Goal: Task Accomplishment & Management: Manage account settings

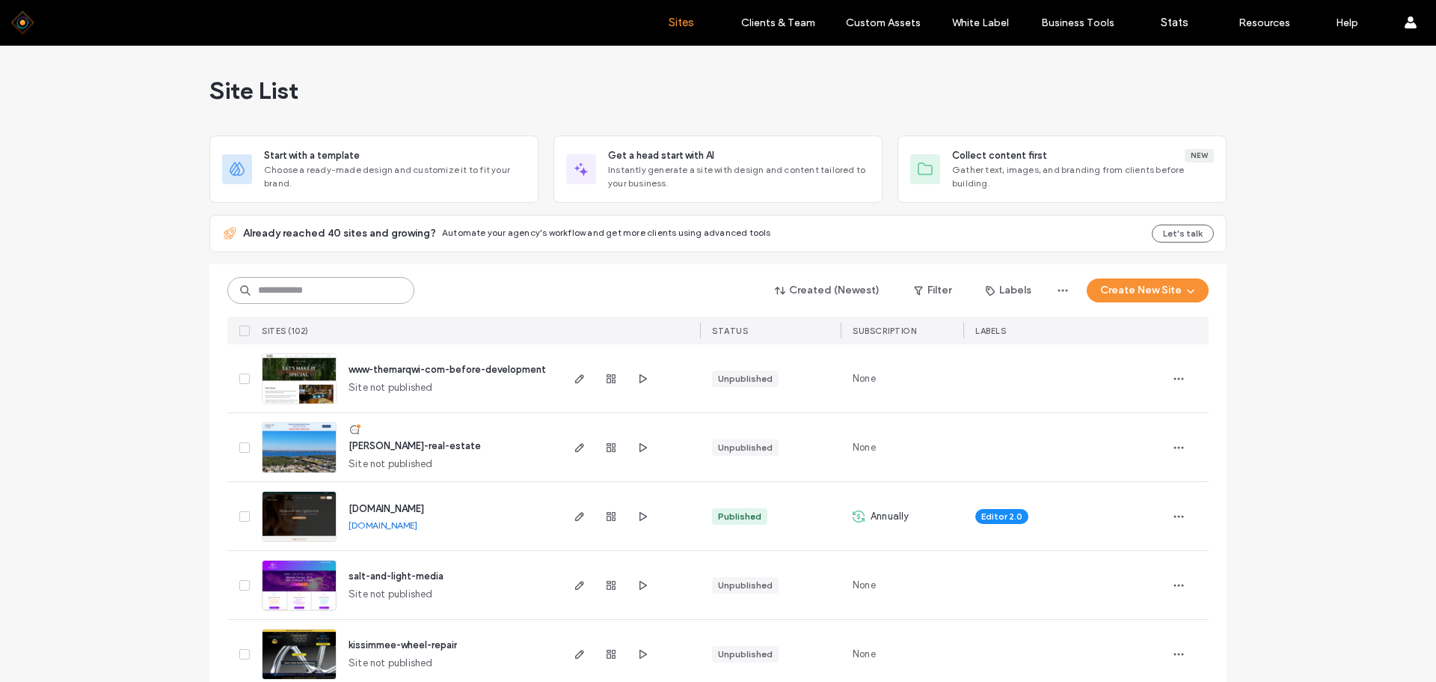
click at [284, 291] on input at bounding box center [320, 290] width 187 height 27
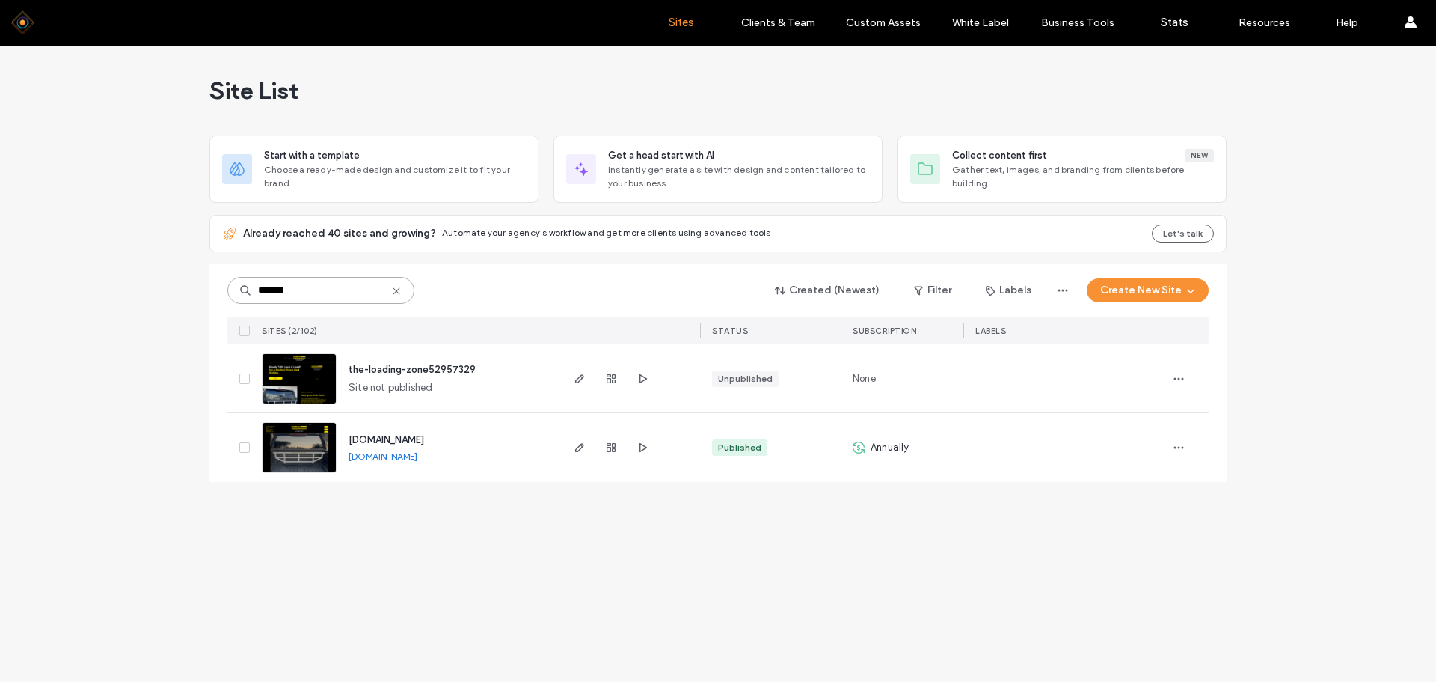
type input "*******"
click at [291, 462] on img at bounding box center [299, 474] width 73 height 102
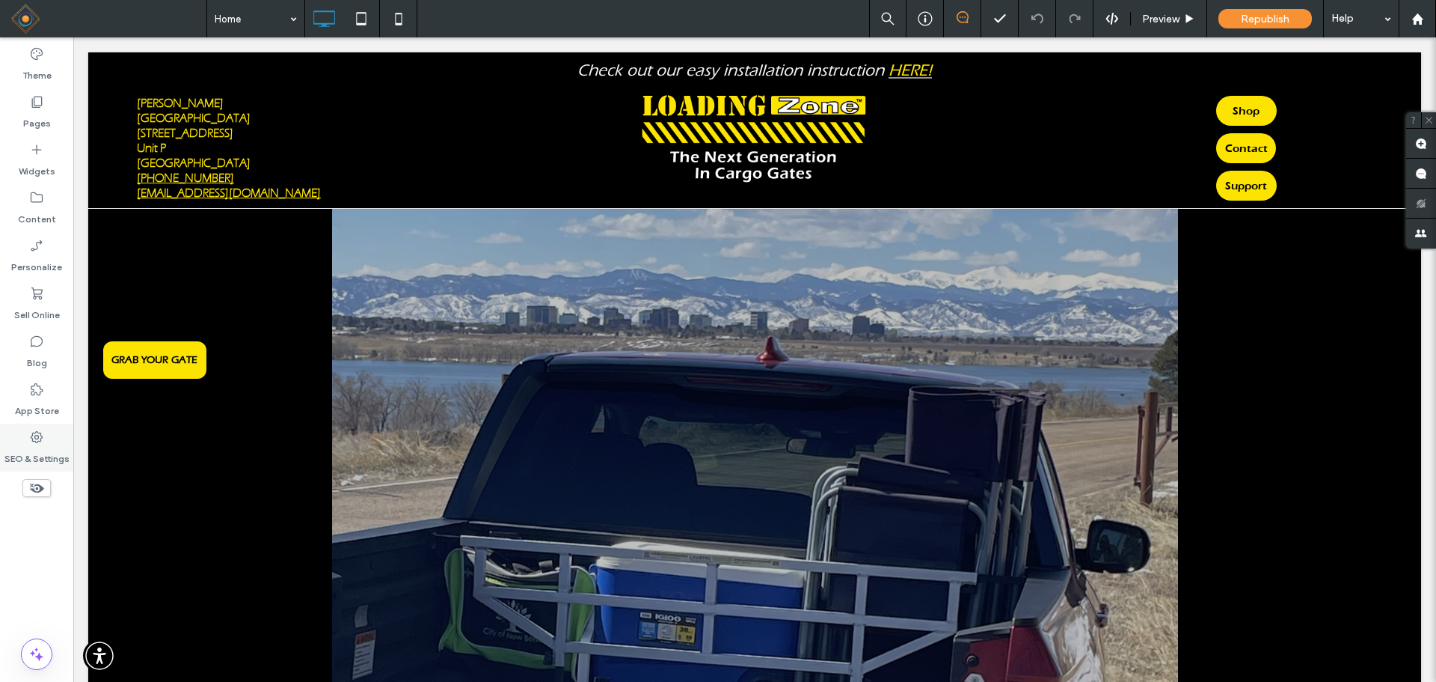
click at [42, 442] on icon at bounding box center [36, 436] width 15 height 15
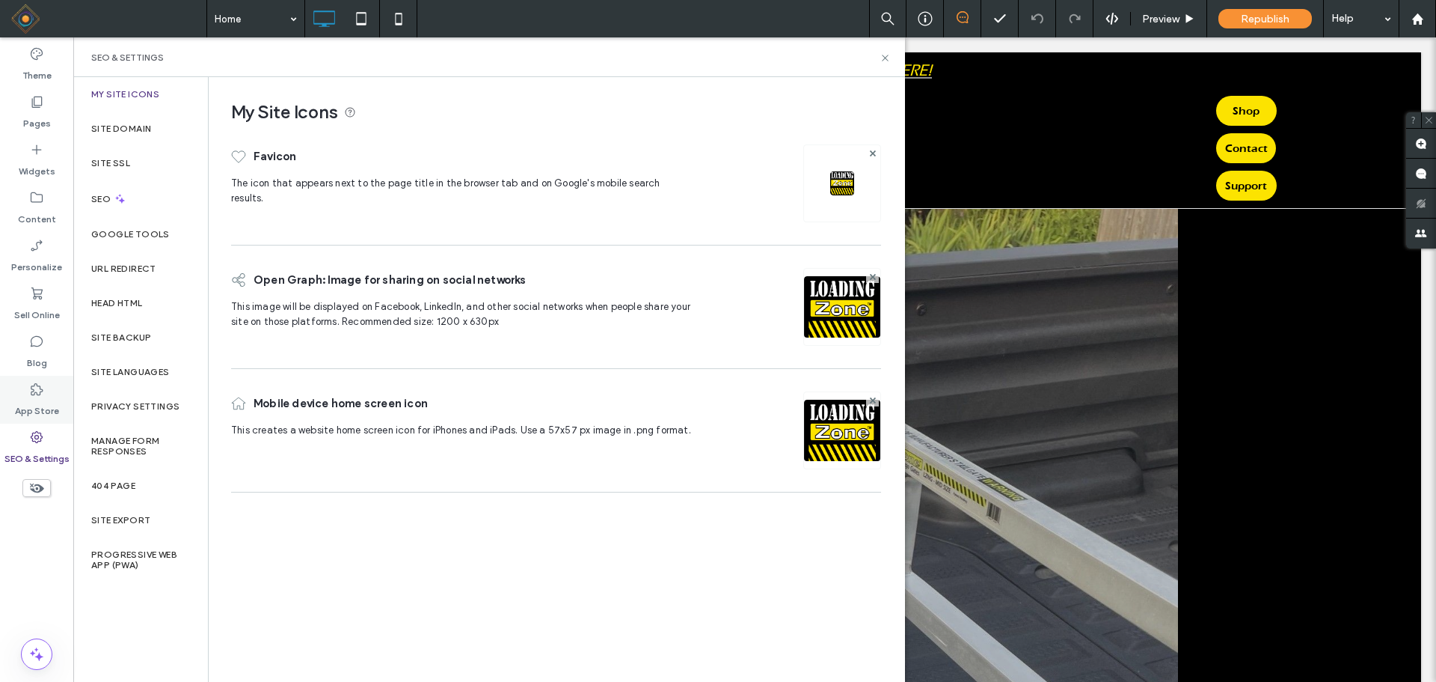
click at [40, 394] on use at bounding box center [37, 389] width 12 height 12
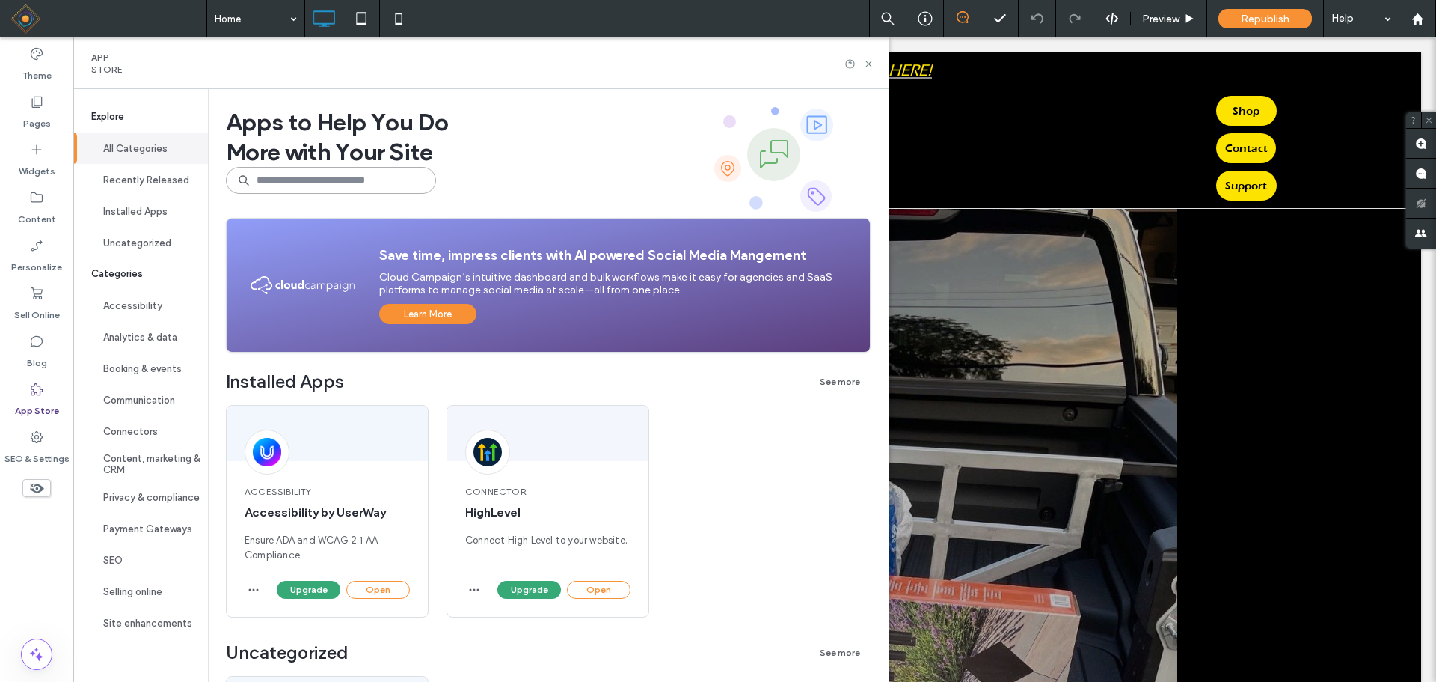
click at [358, 179] on input at bounding box center [331, 180] width 210 height 27
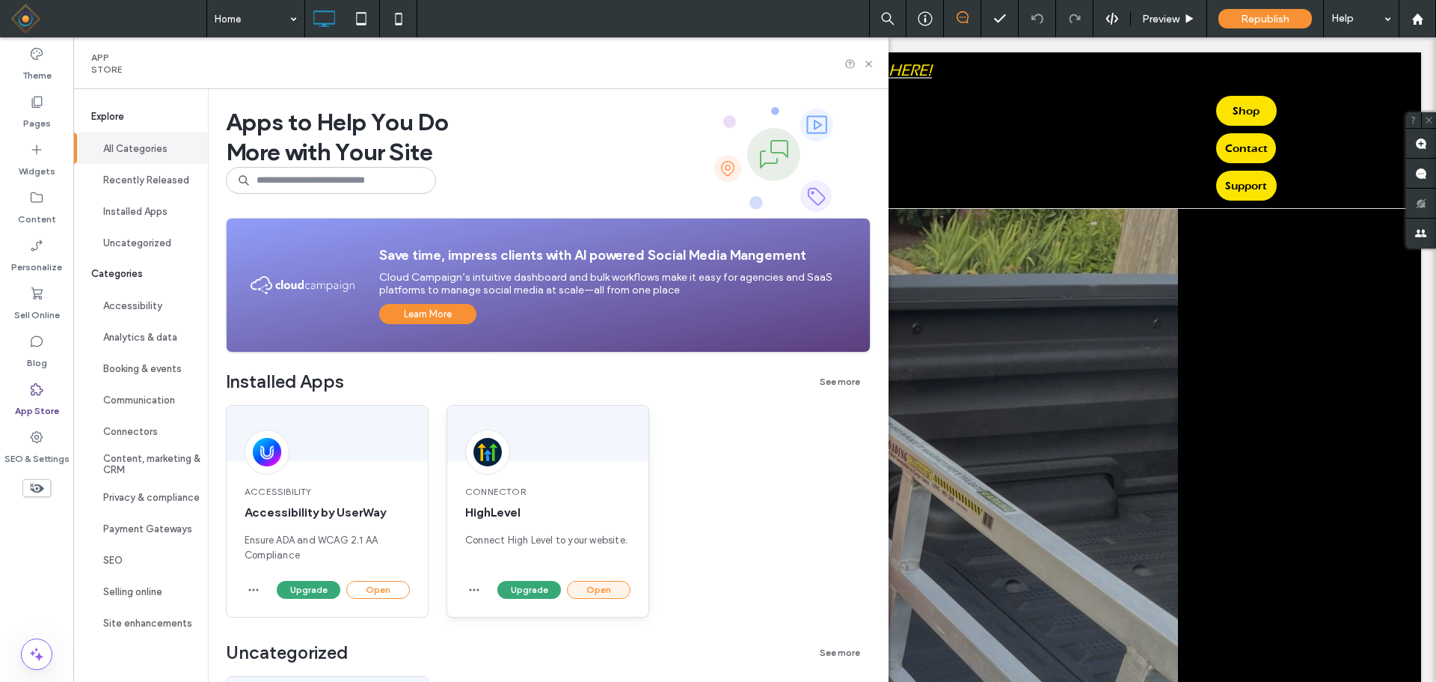
click at [595, 590] on button "Open" at bounding box center [599, 590] width 64 height 18
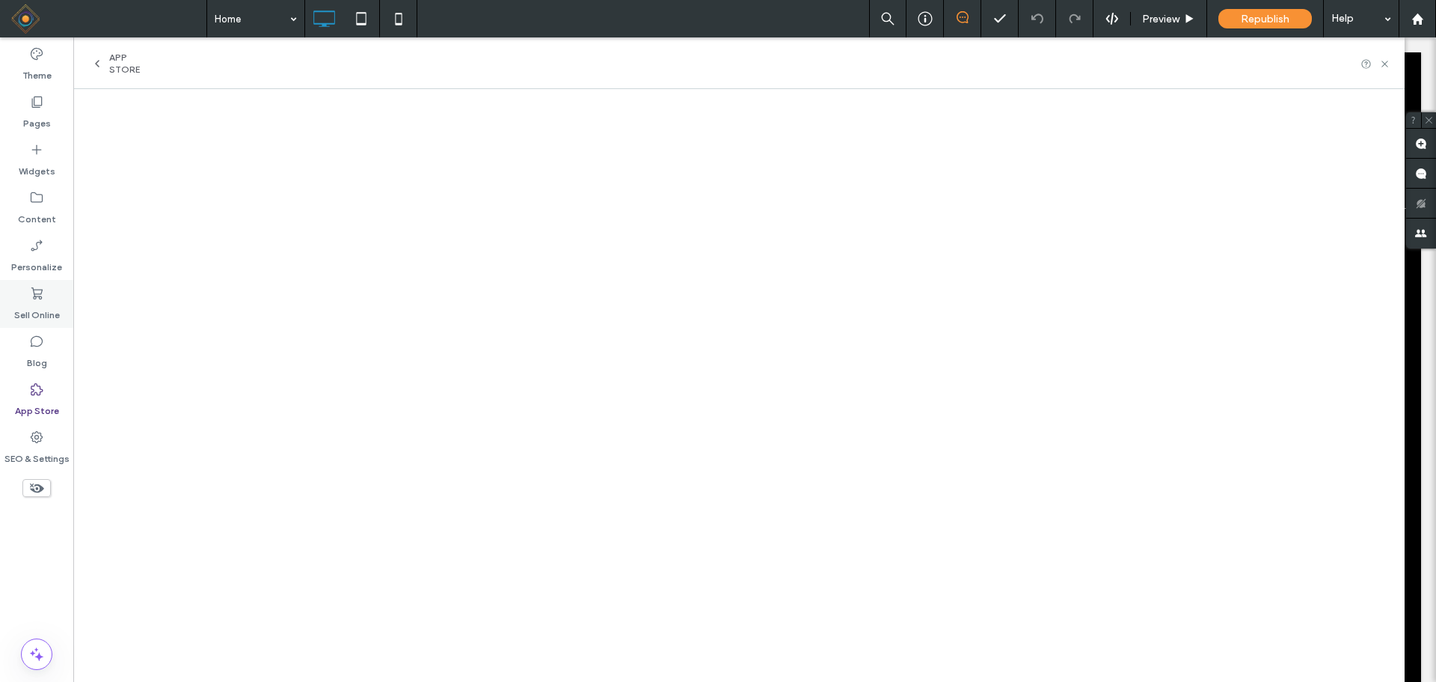
click at [37, 305] on label "Sell Online" at bounding box center [37, 311] width 46 height 21
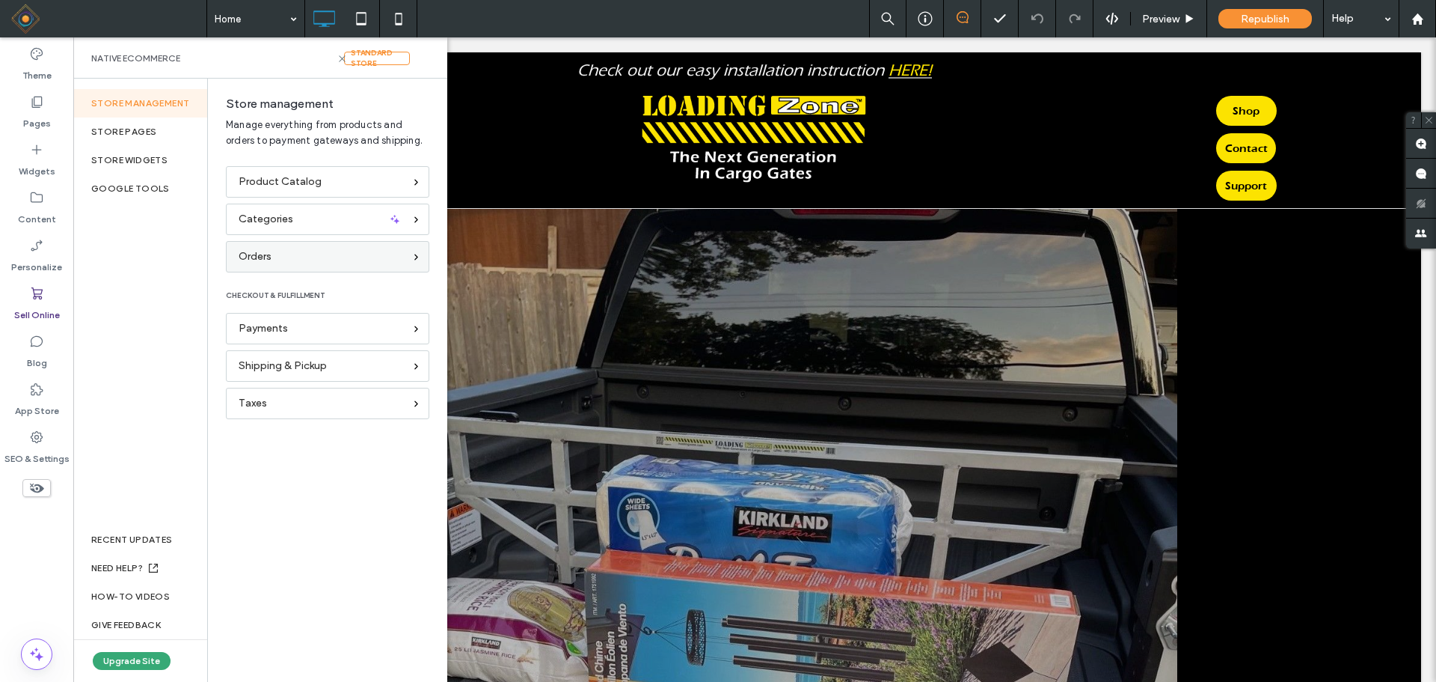
click at [357, 263] on div "Orders" at bounding box center [321, 256] width 165 height 16
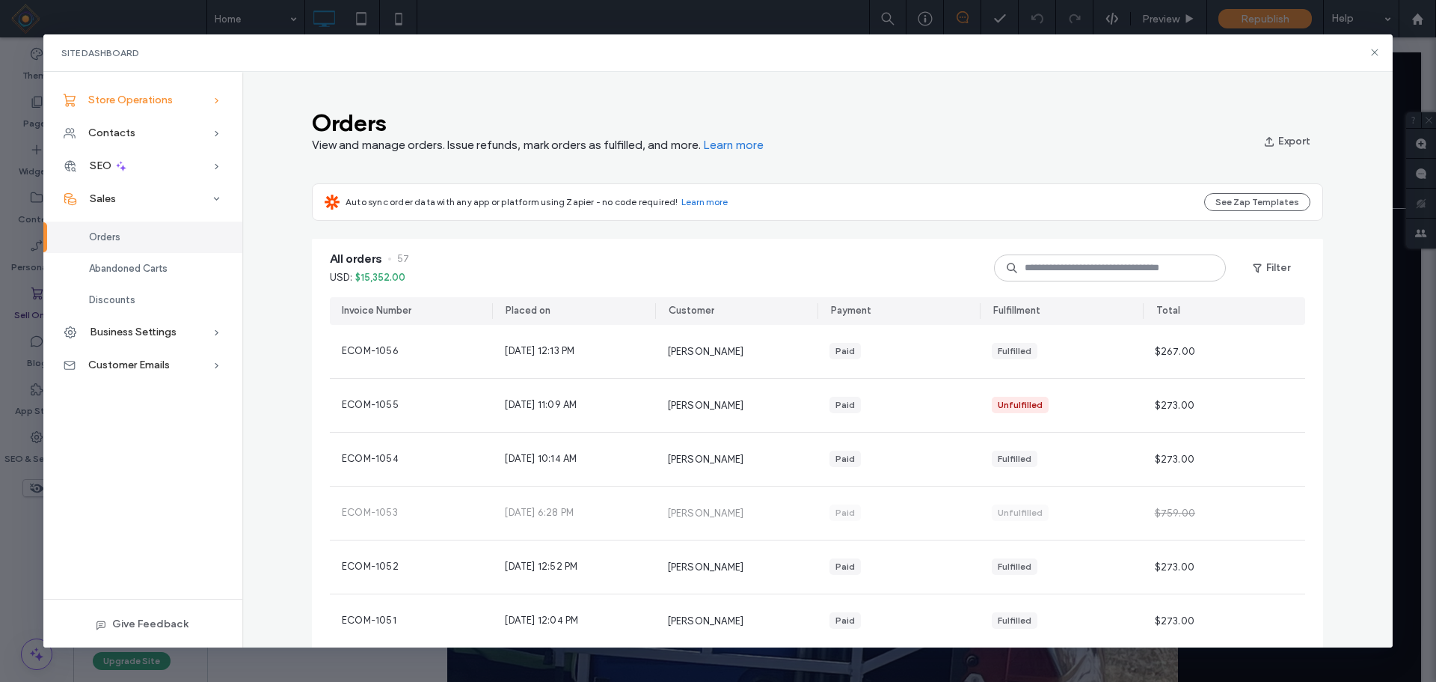
click at [214, 97] on icon at bounding box center [216, 100] width 15 height 15
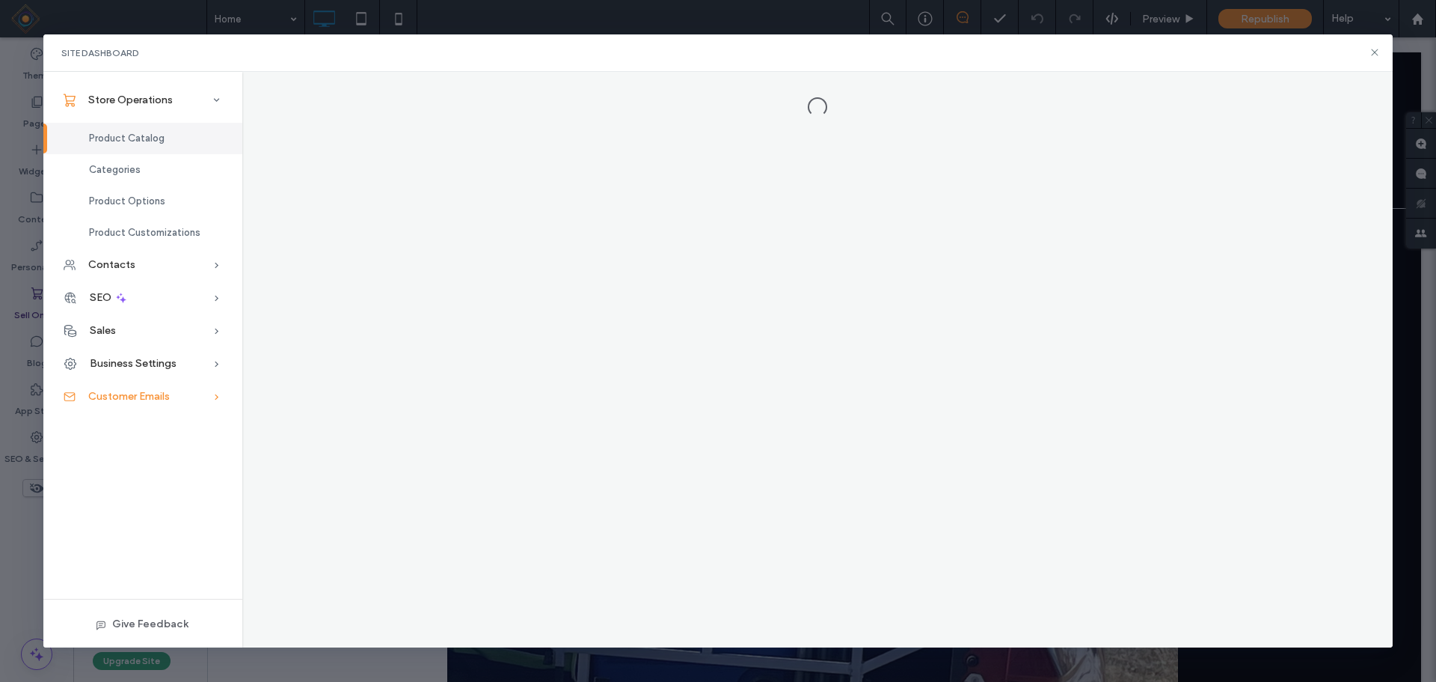
click at [139, 265] on div "Contacts" at bounding box center [142, 264] width 199 height 33
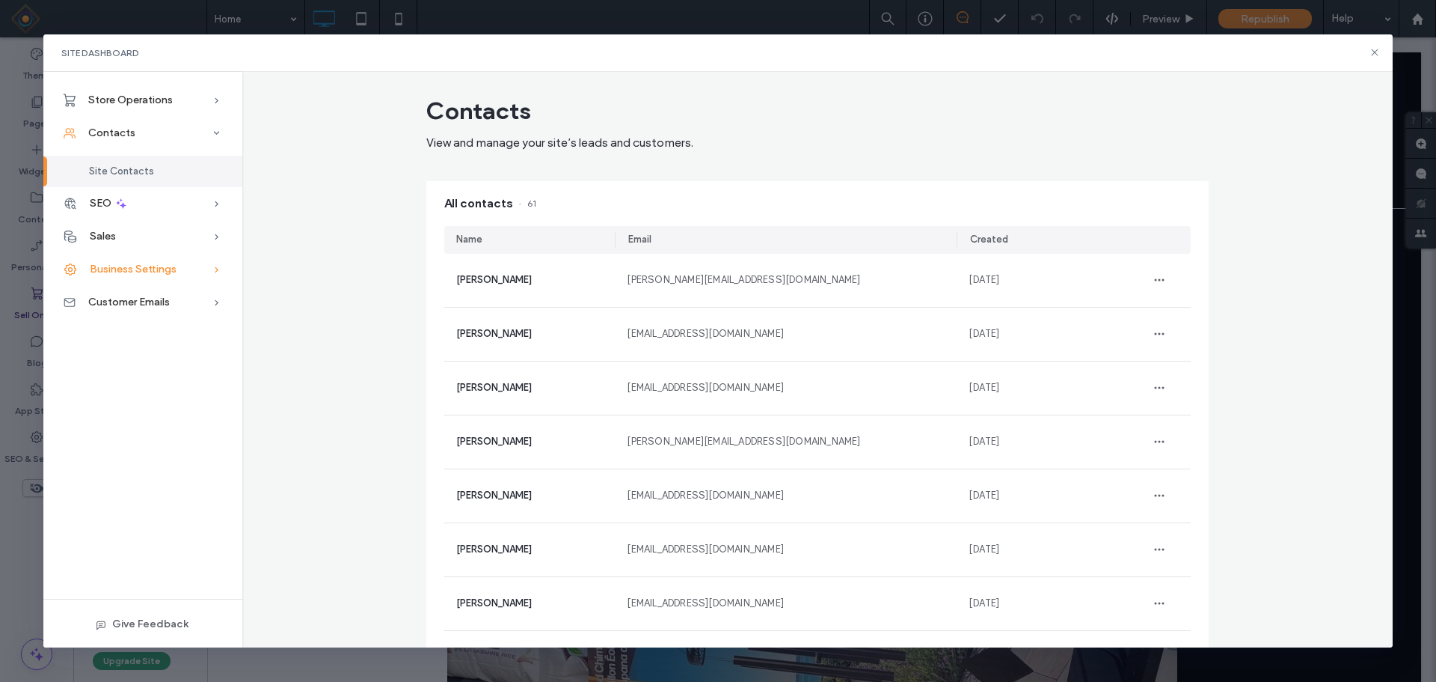
click at [214, 266] on icon at bounding box center [216, 269] width 15 height 15
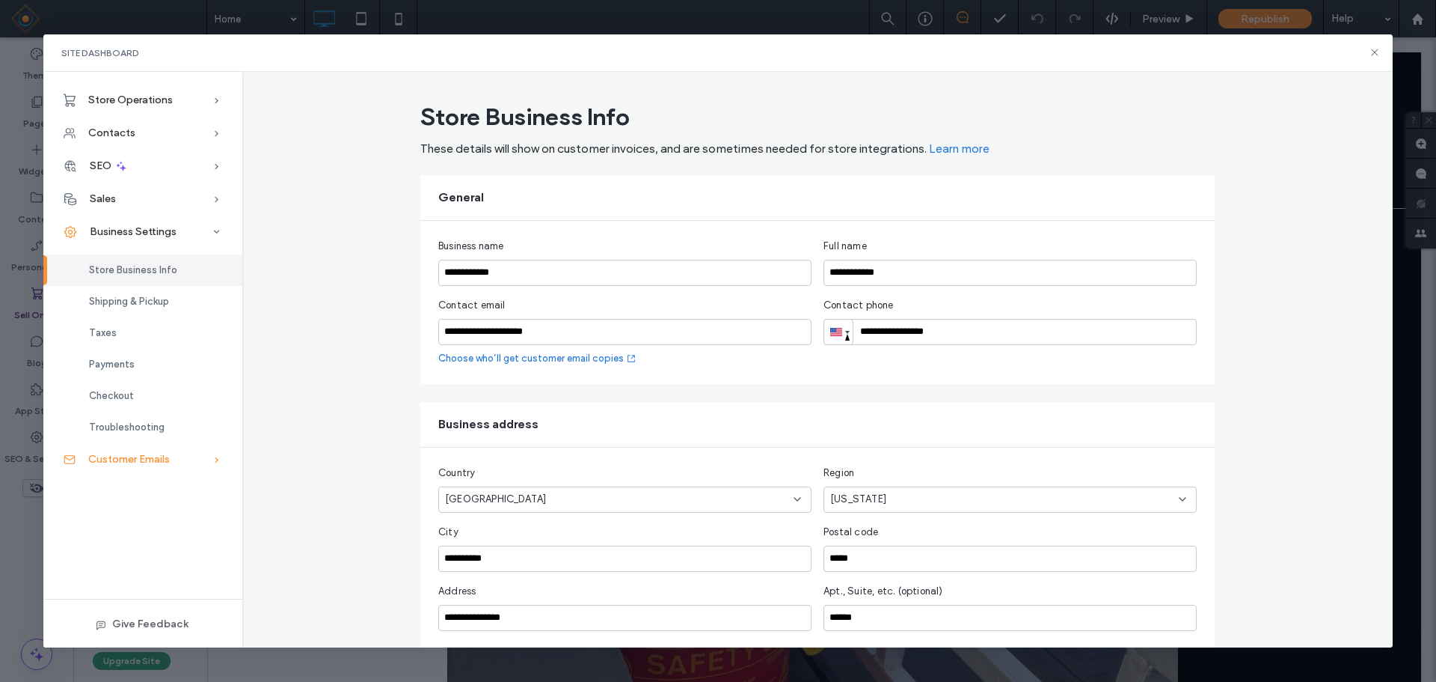
click at [203, 455] on div "Customer Emails" at bounding box center [142, 459] width 199 height 33
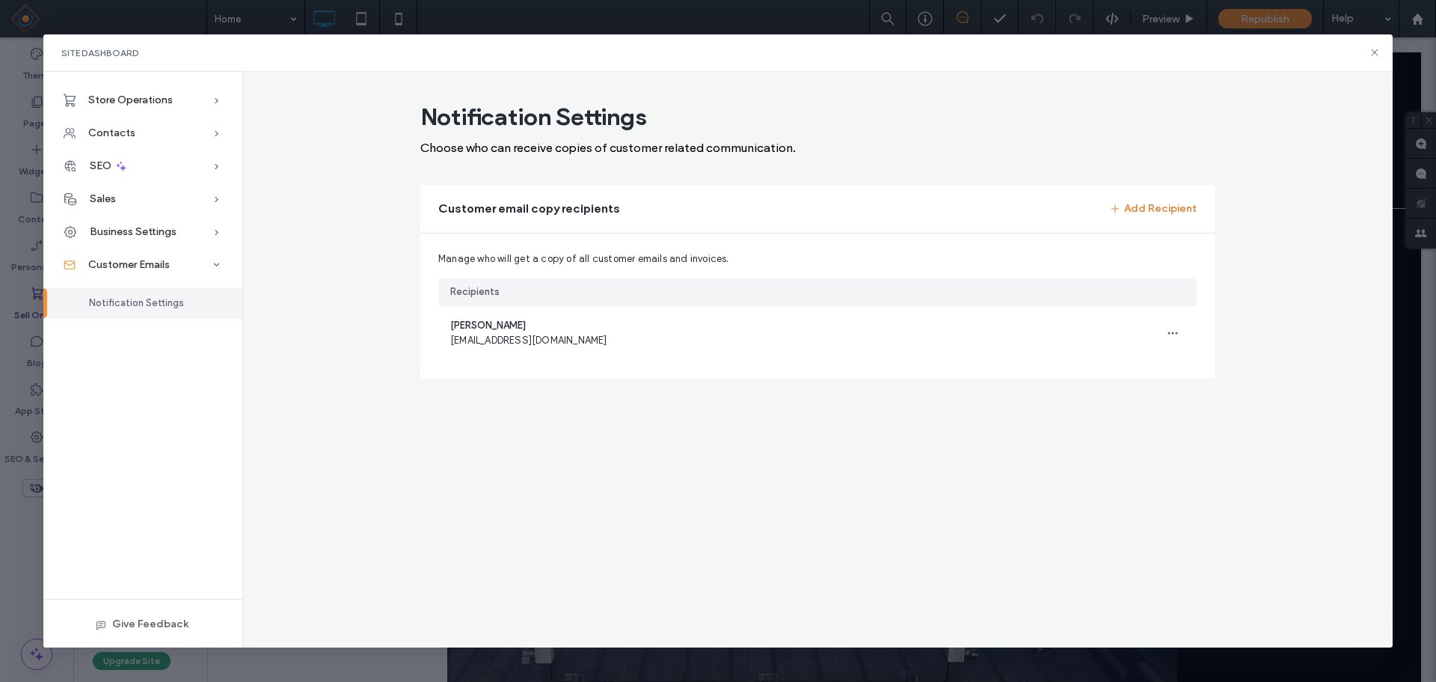
click at [1154, 208] on button "Add Recipient" at bounding box center [1153, 209] width 88 height 24
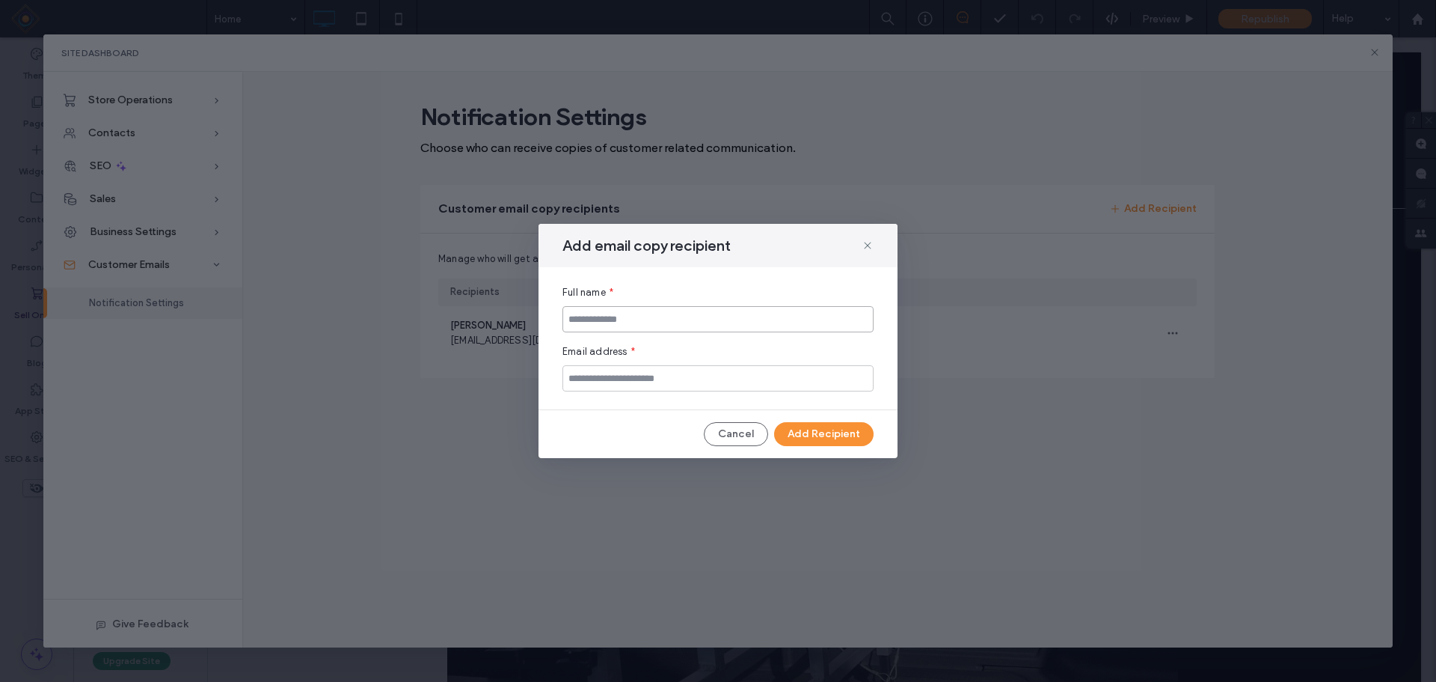
click at [637, 319] on input at bounding box center [718, 319] width 311 height 26
type input "**********"
click at [661, 377] on input "email" at bounding box center [718, 378] width 311 height 26
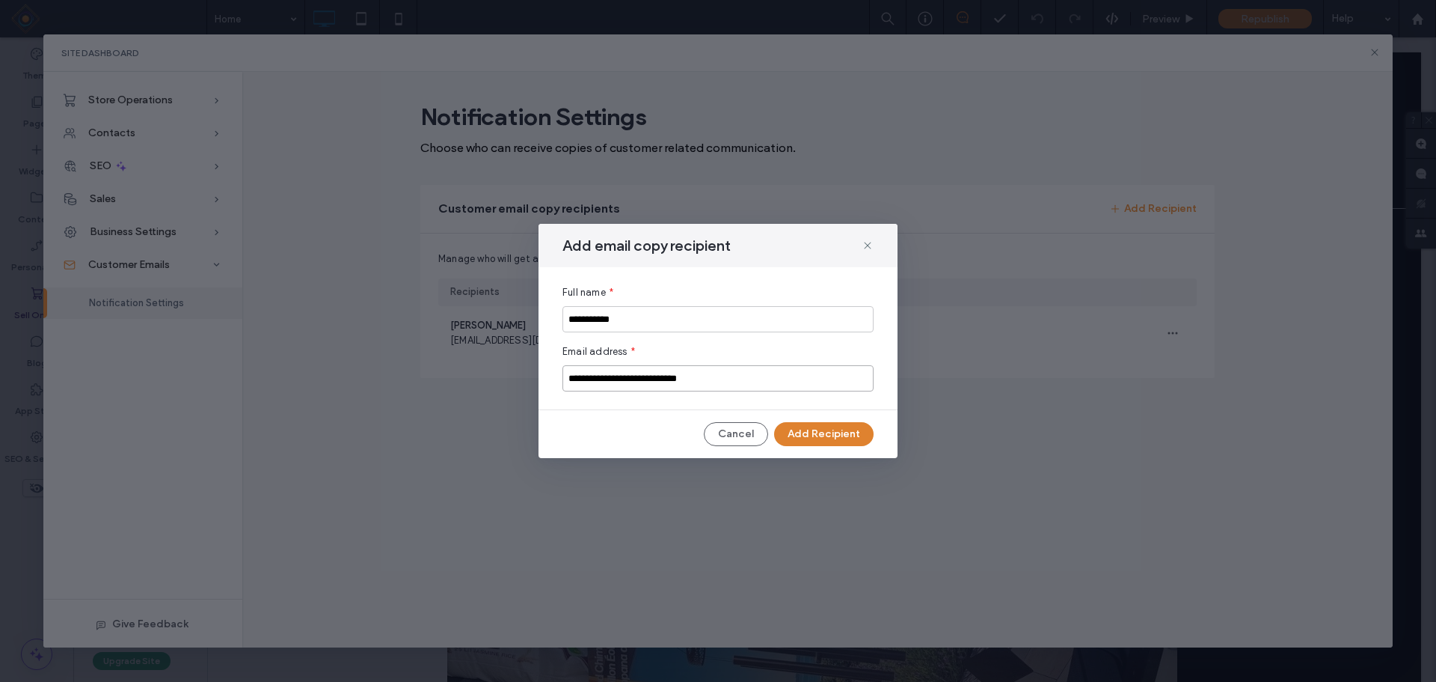
type input "**********"
click at [824, 439] on button "Add Recipient" at bounding box center [823, 434] width 99 height 24
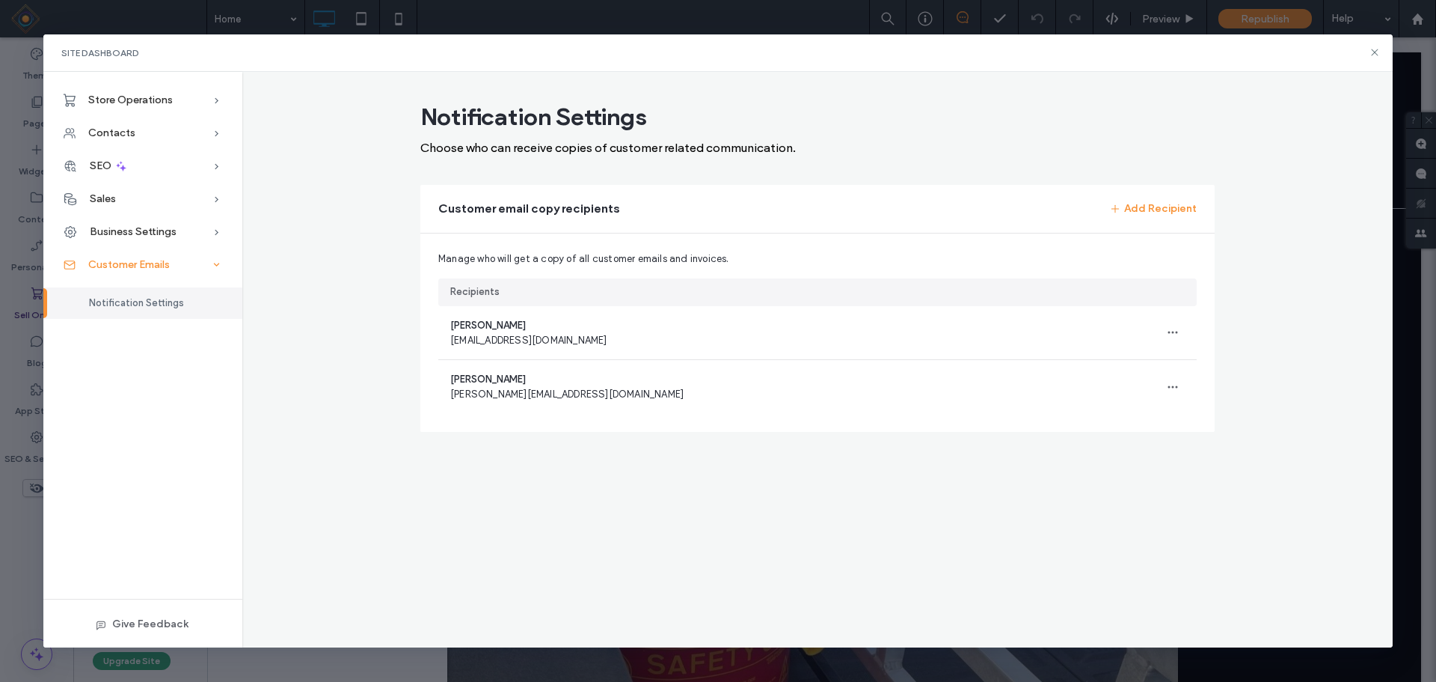
click at [207, 260] on span at bounding box center [216, 264] width 33 height 15
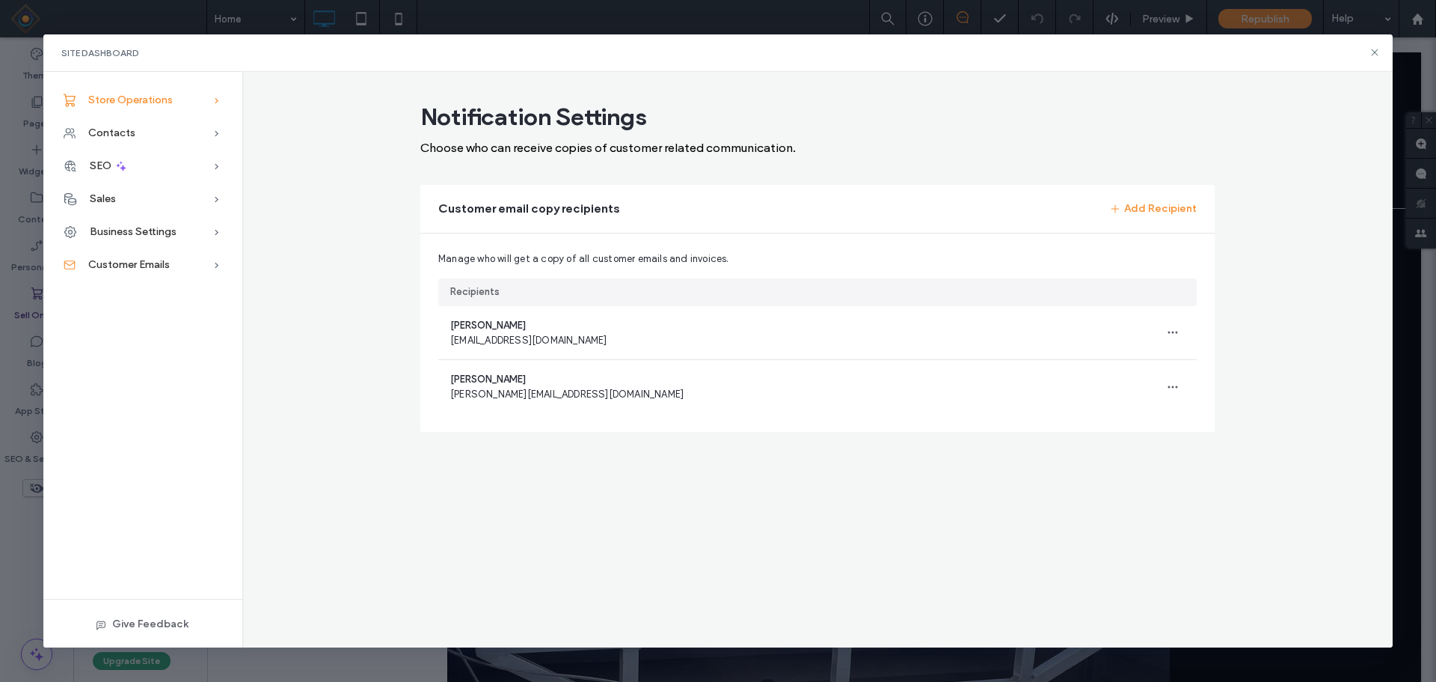
click at [205, 97] on div "Store Operations" at bounding box center [142, 100] width 199 height 33
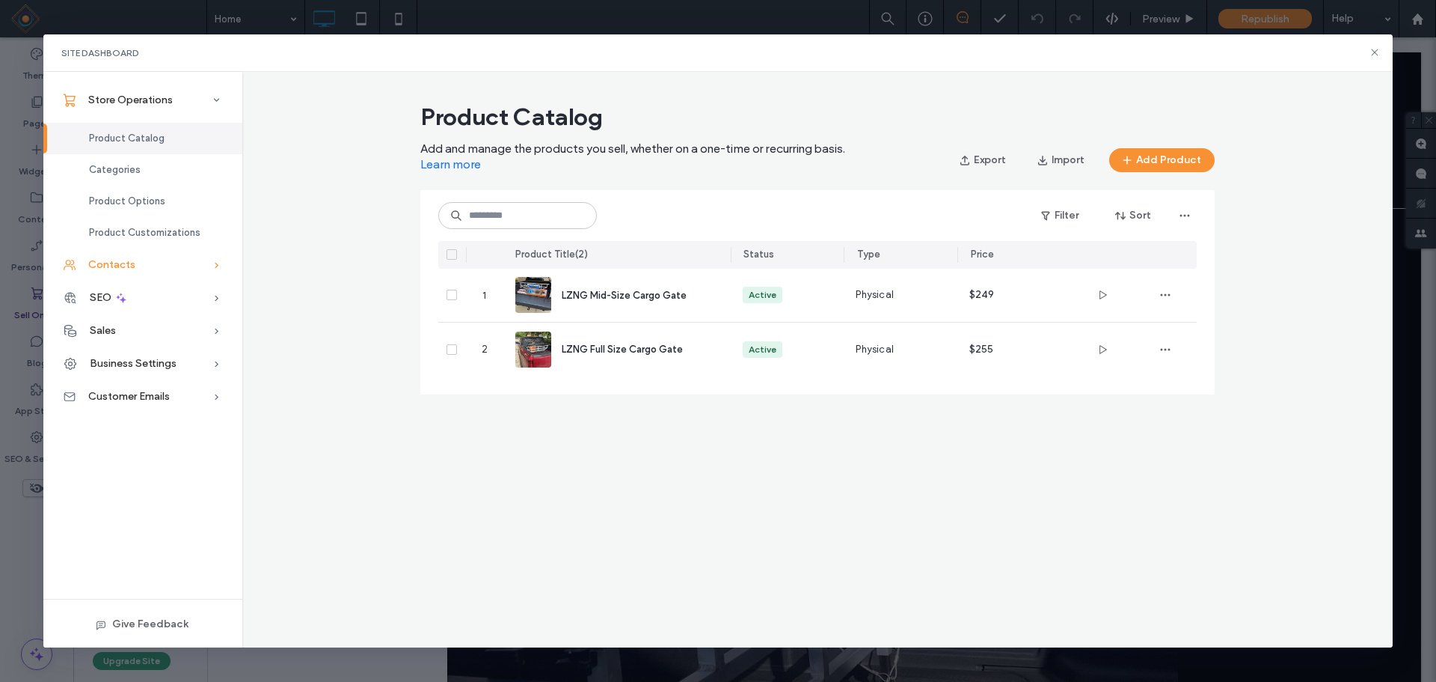
click at [123, 256] on div "Contacts" at bounding box center [142, 264] width 199 height 33
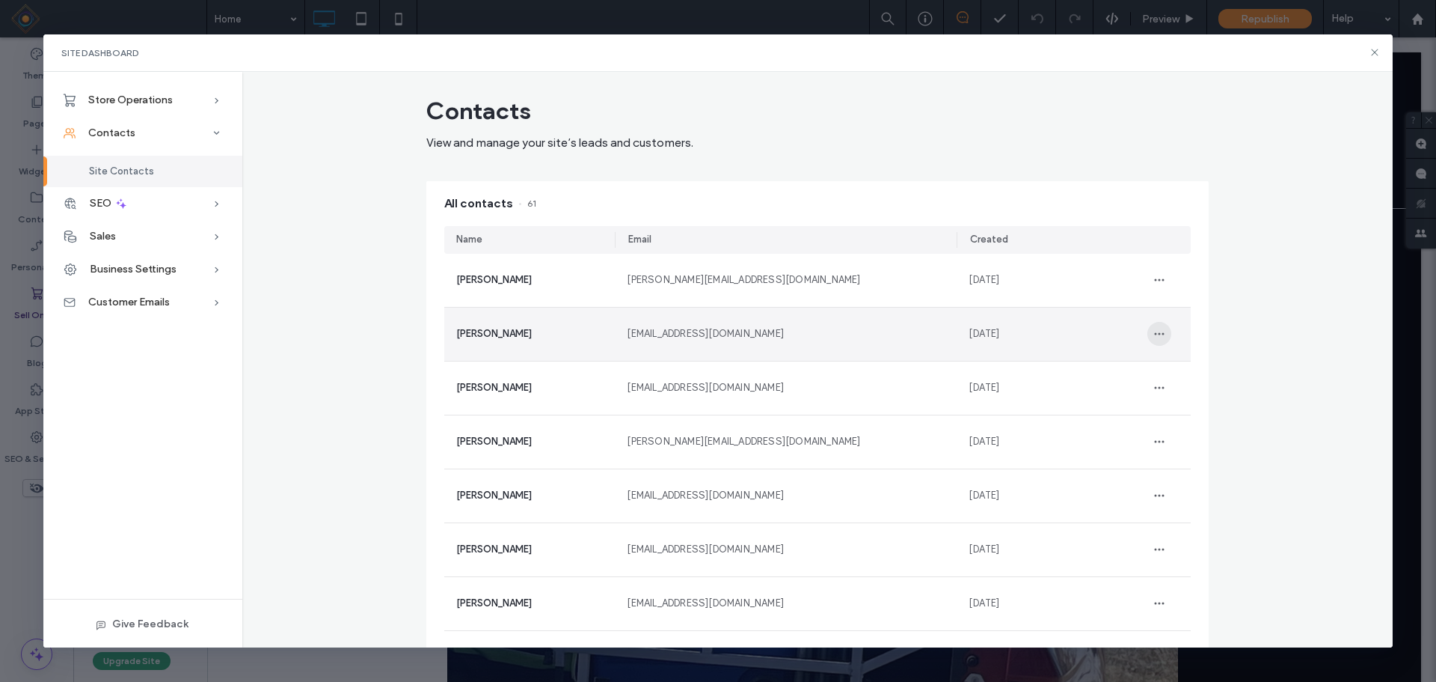
click at [1154, 334] on icon "button" at bounding box center [1160, 334] width 12 height 12
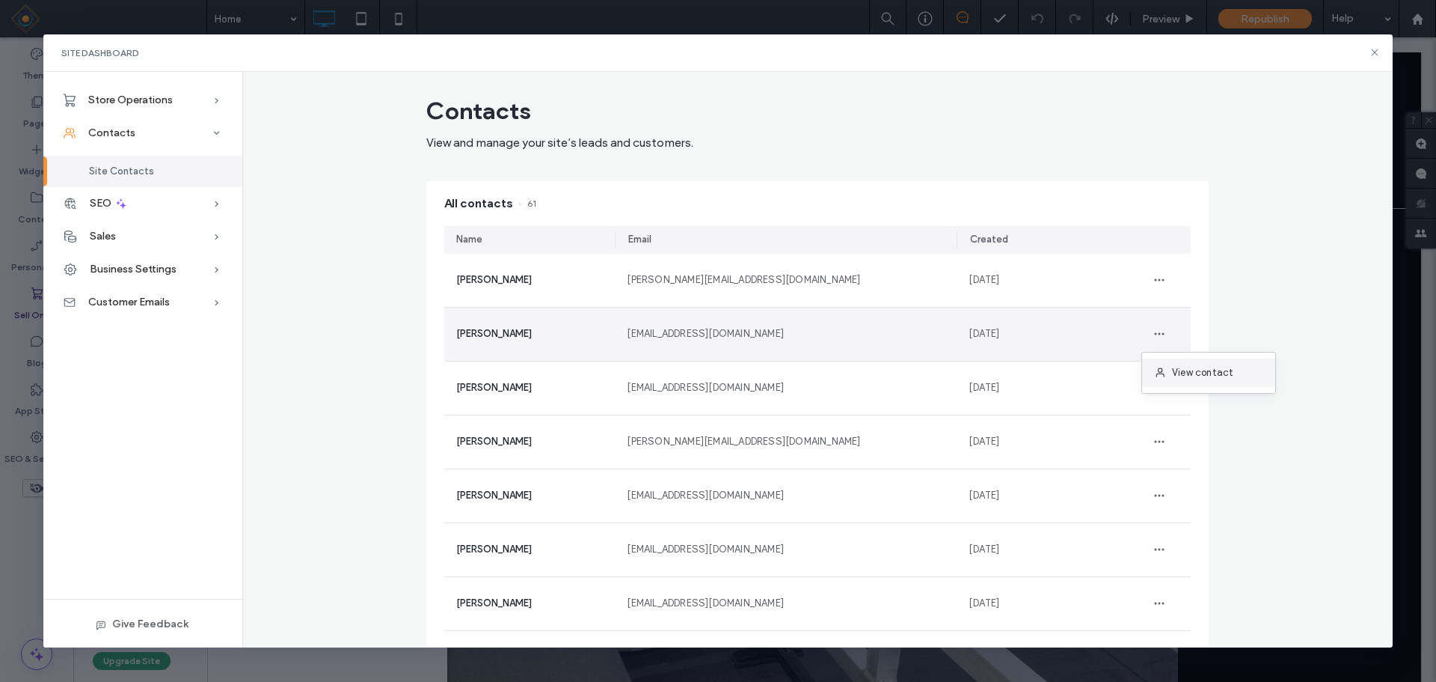
click at [1184, 368] on span "View contact" at bounding box center [1202, 372] width 61 height 15
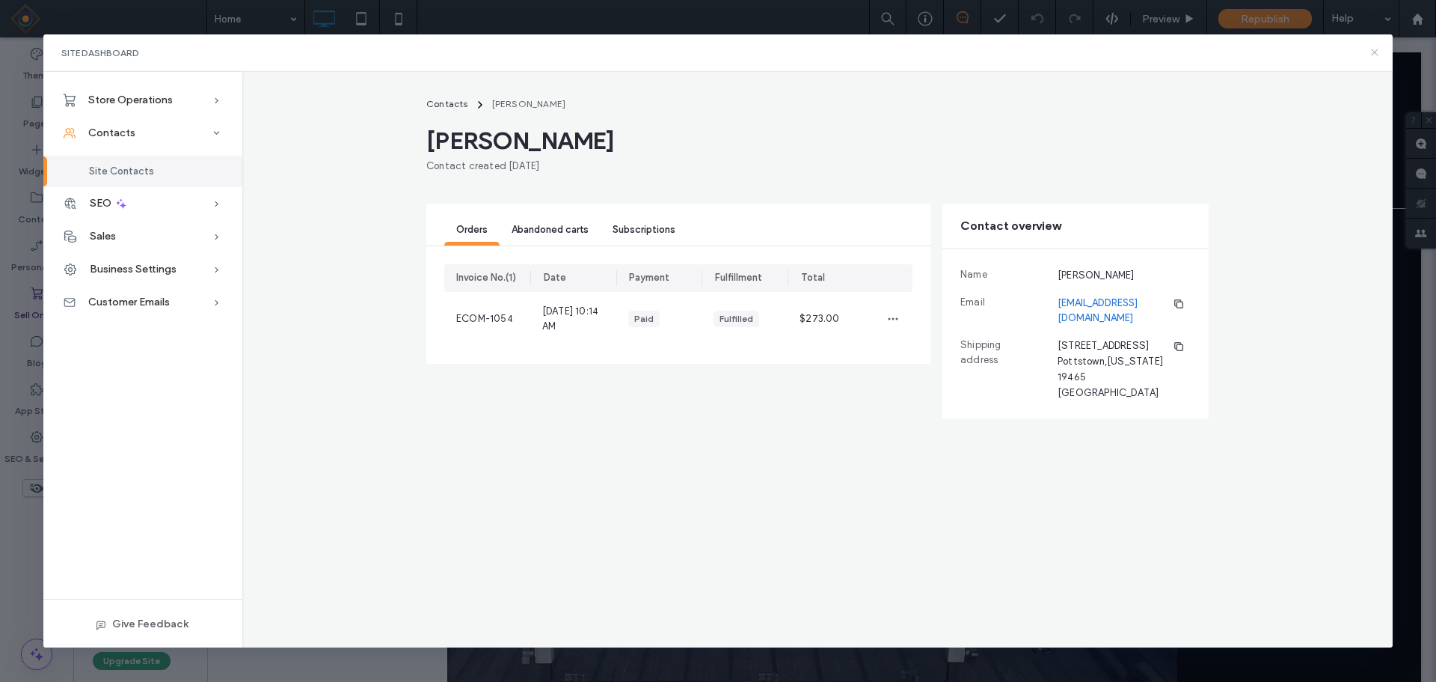
click at [1374, 52] on icon at bounding box center [1375, 52] width 12 height 12
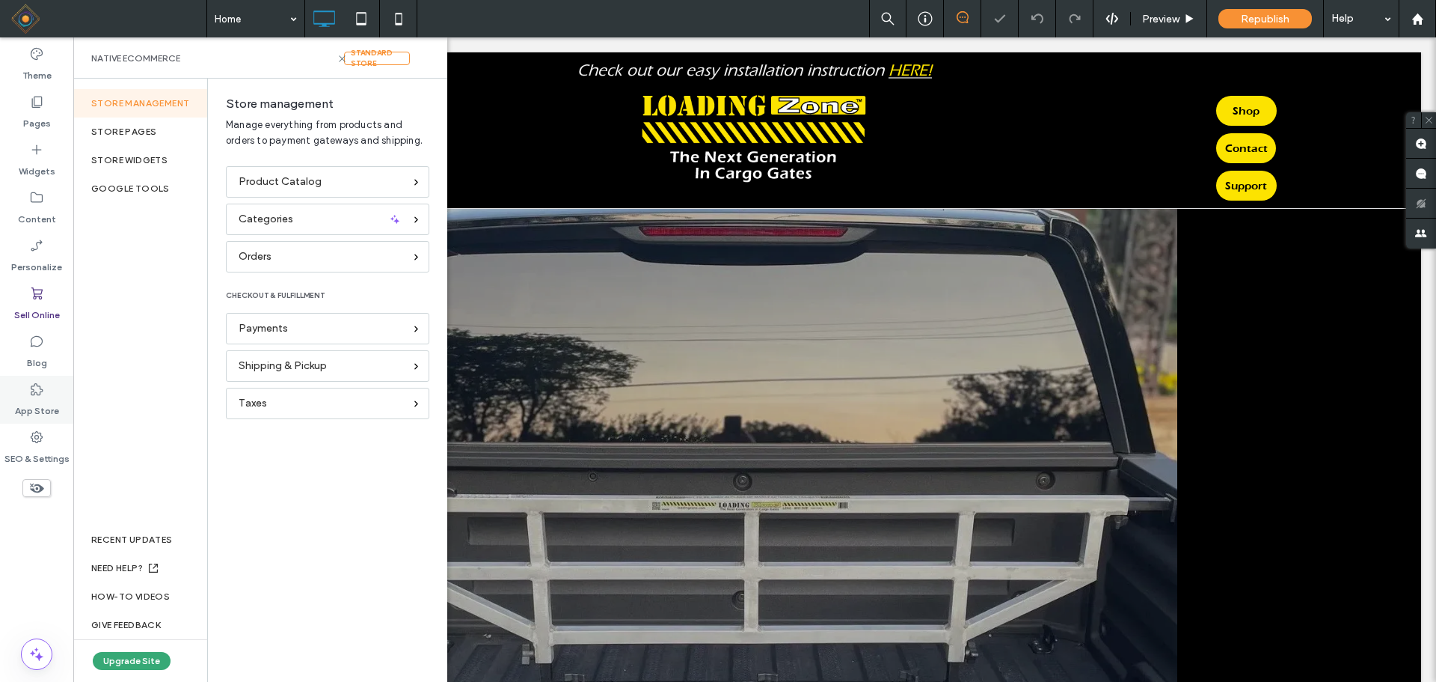
click at [36, 396] on icon at bounding box center [36, 389] width 15 height 15
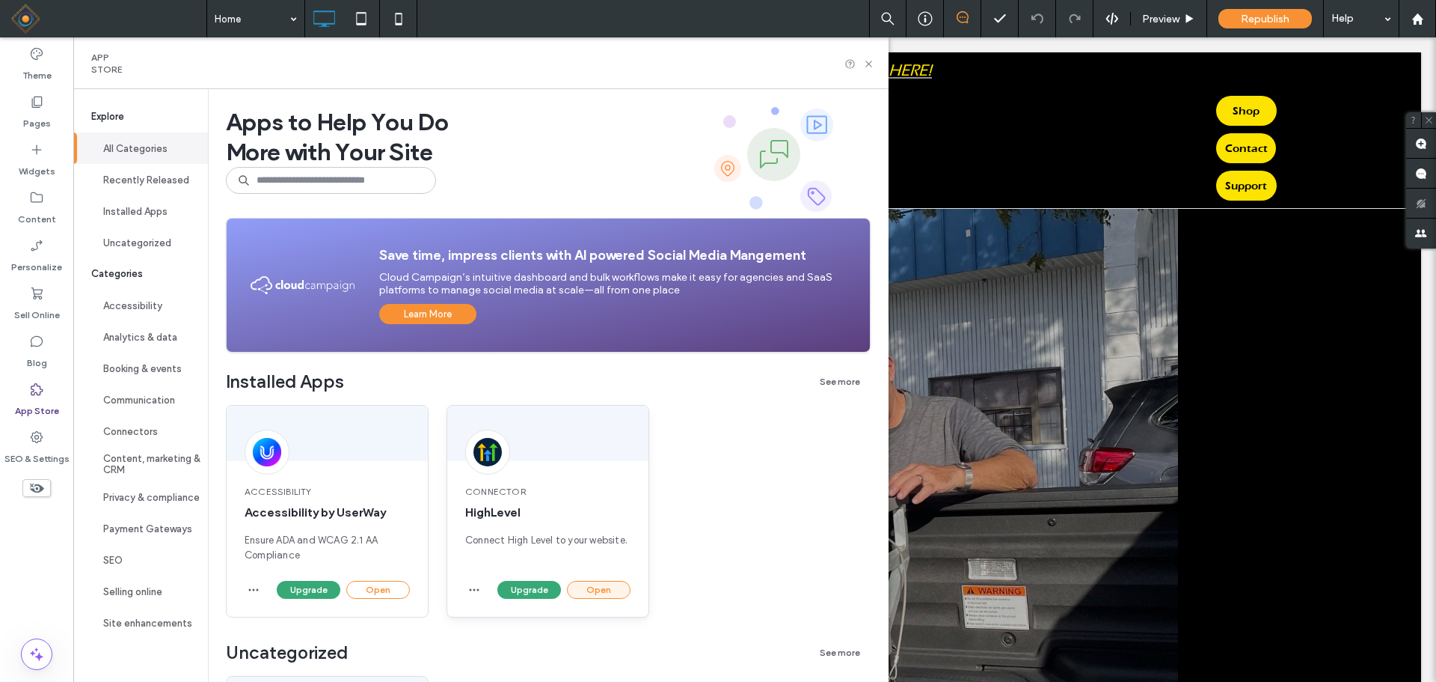
click at [592, 590] on button "Open" at bounding box center [599, 590] width 64 height 18
